Goal: Find specific page/section: Find specific page/section

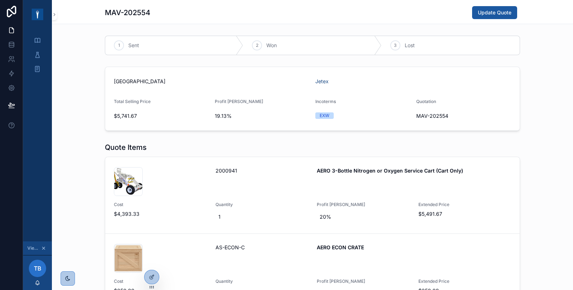
scroll to position [263, 0]
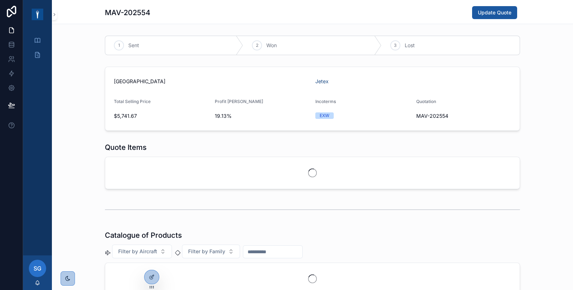
click at [177, 95] on form "Saudi Arabia Jetex Total Selling Price $5,741.67 Profit Margin 19.13% Incoterms…" at bounding box center [312, 98] width 414 height 63
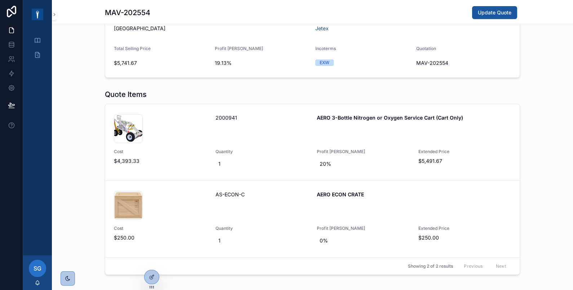
click at [189, 144] on div "001582-AERO-3-Bottle-O2-N2-Cart-Only_02 .jpg 2000941 AERO 3-Bottle Nitrogen or …" at bounding box center [312, 142] width 397 height 56
